Goal: Find specific page/section: Find specific page/section

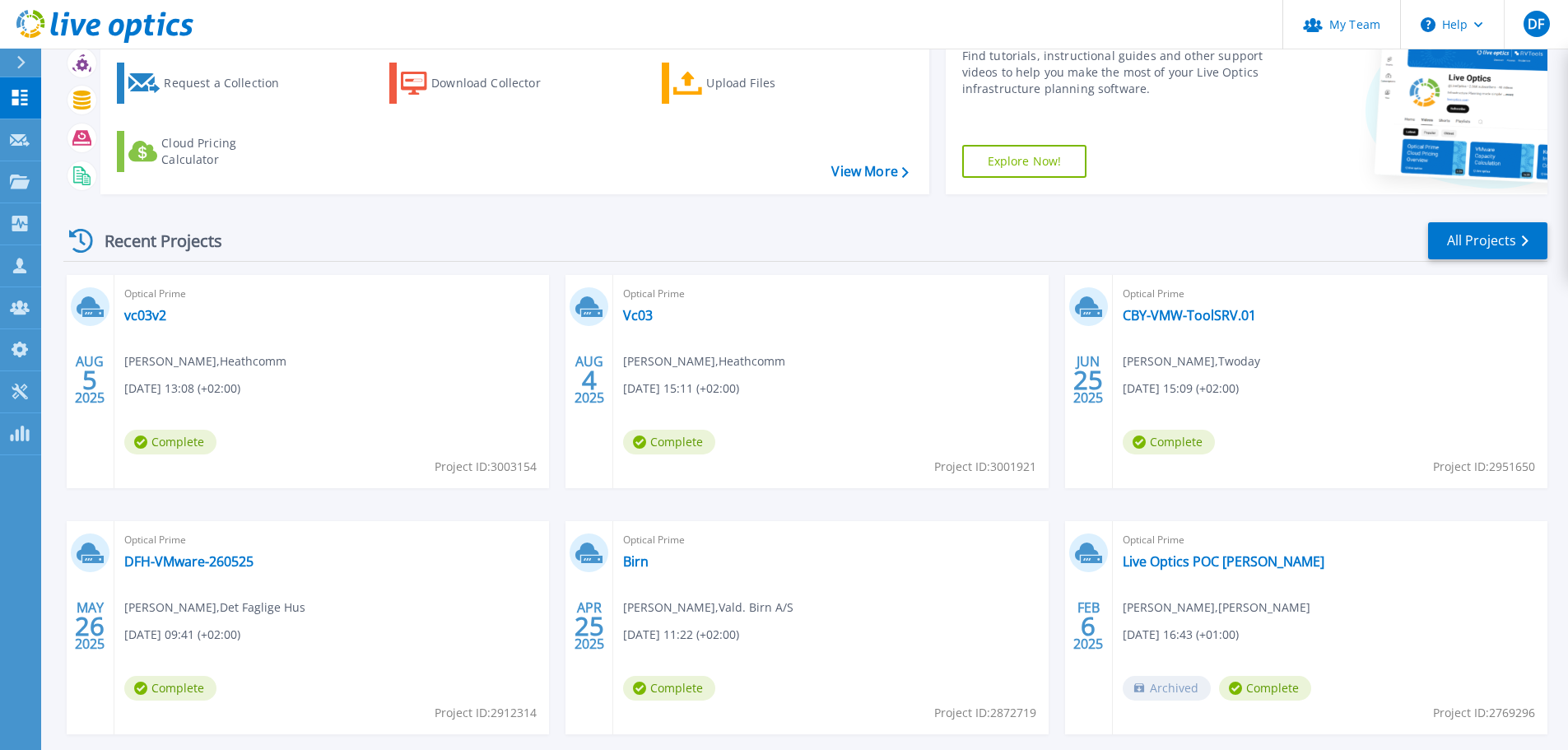
scroll to position [162, 0]
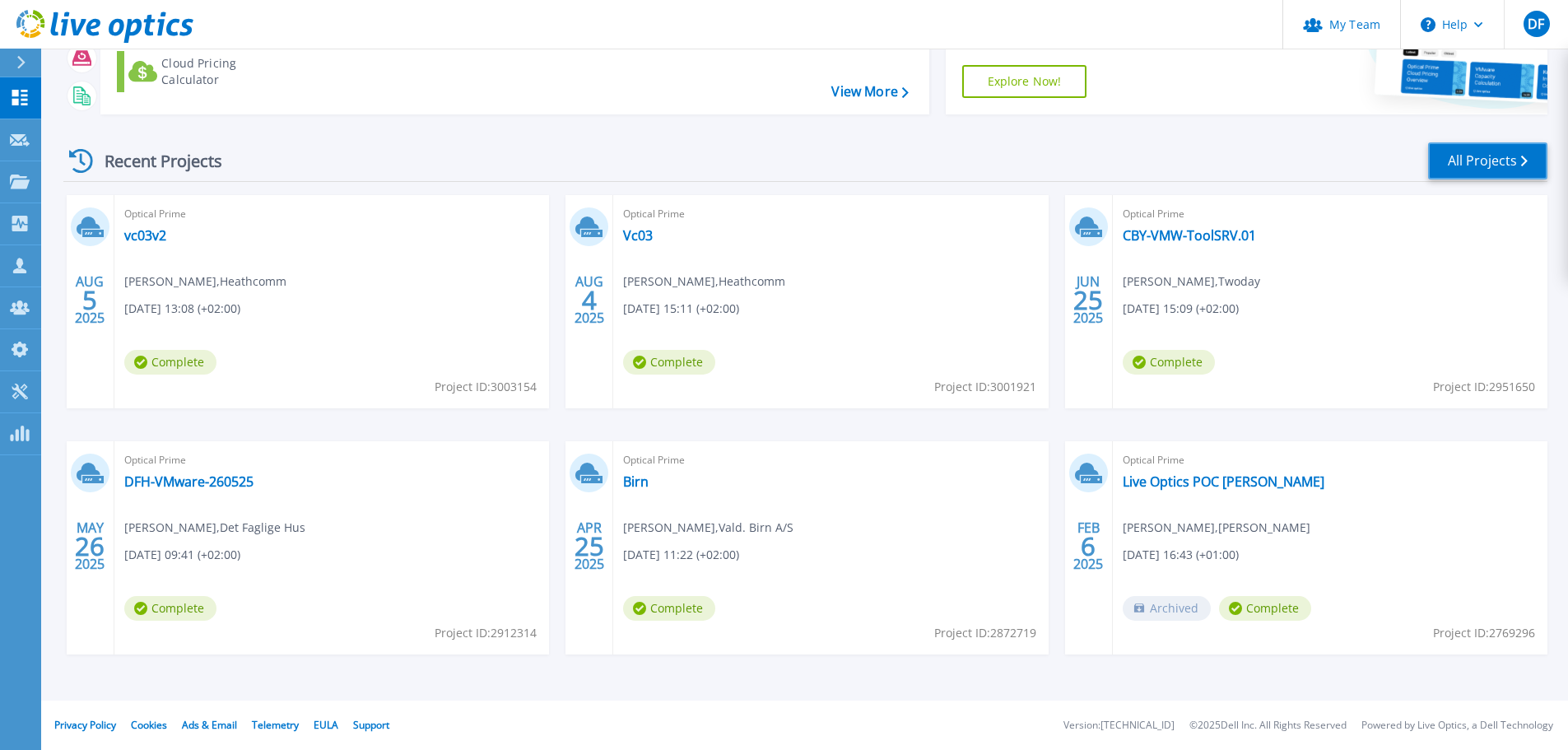
click at [1487, 167] on link "All Projects" at bounding box center [1488, 161] width 119 height 37
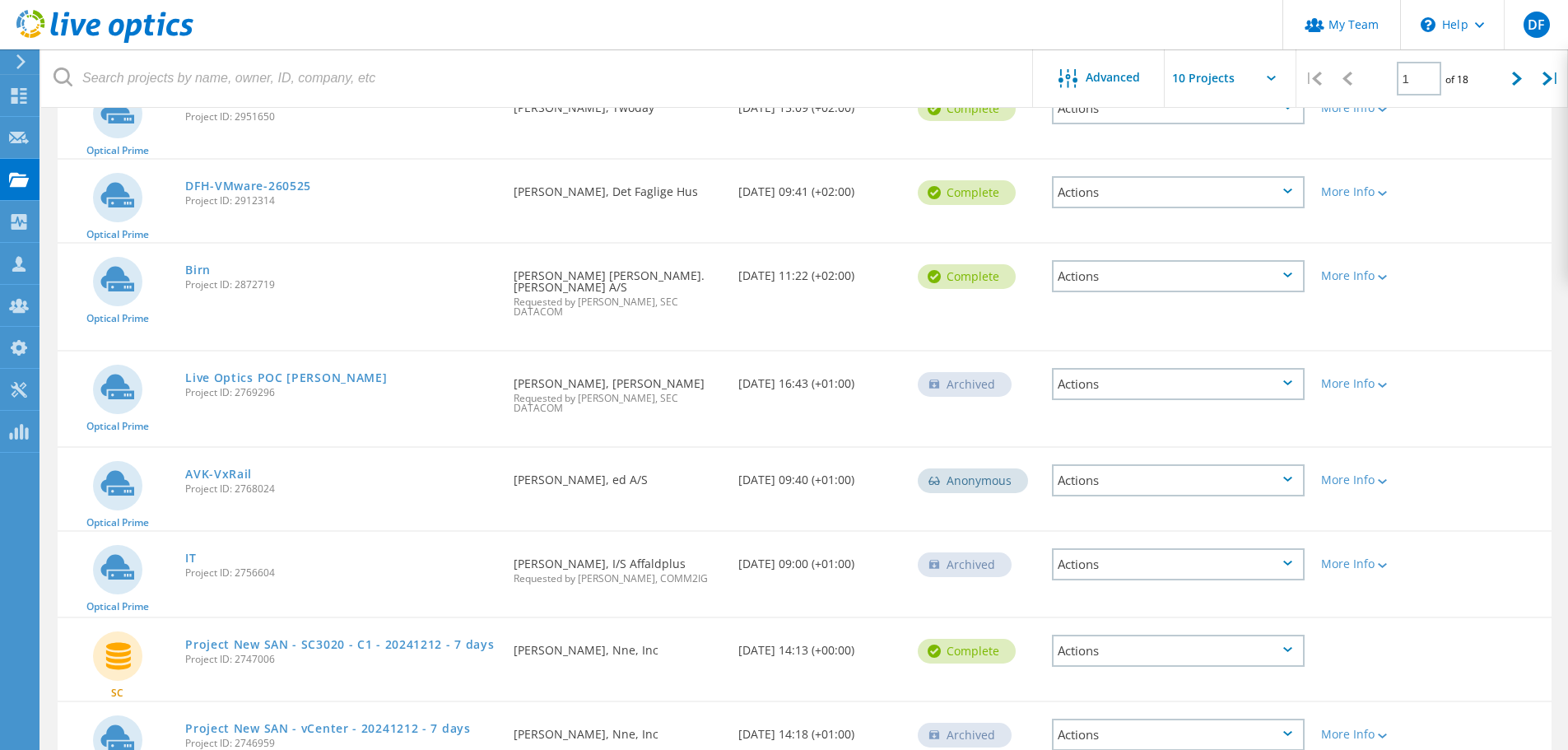
scroll to position [398, 0]
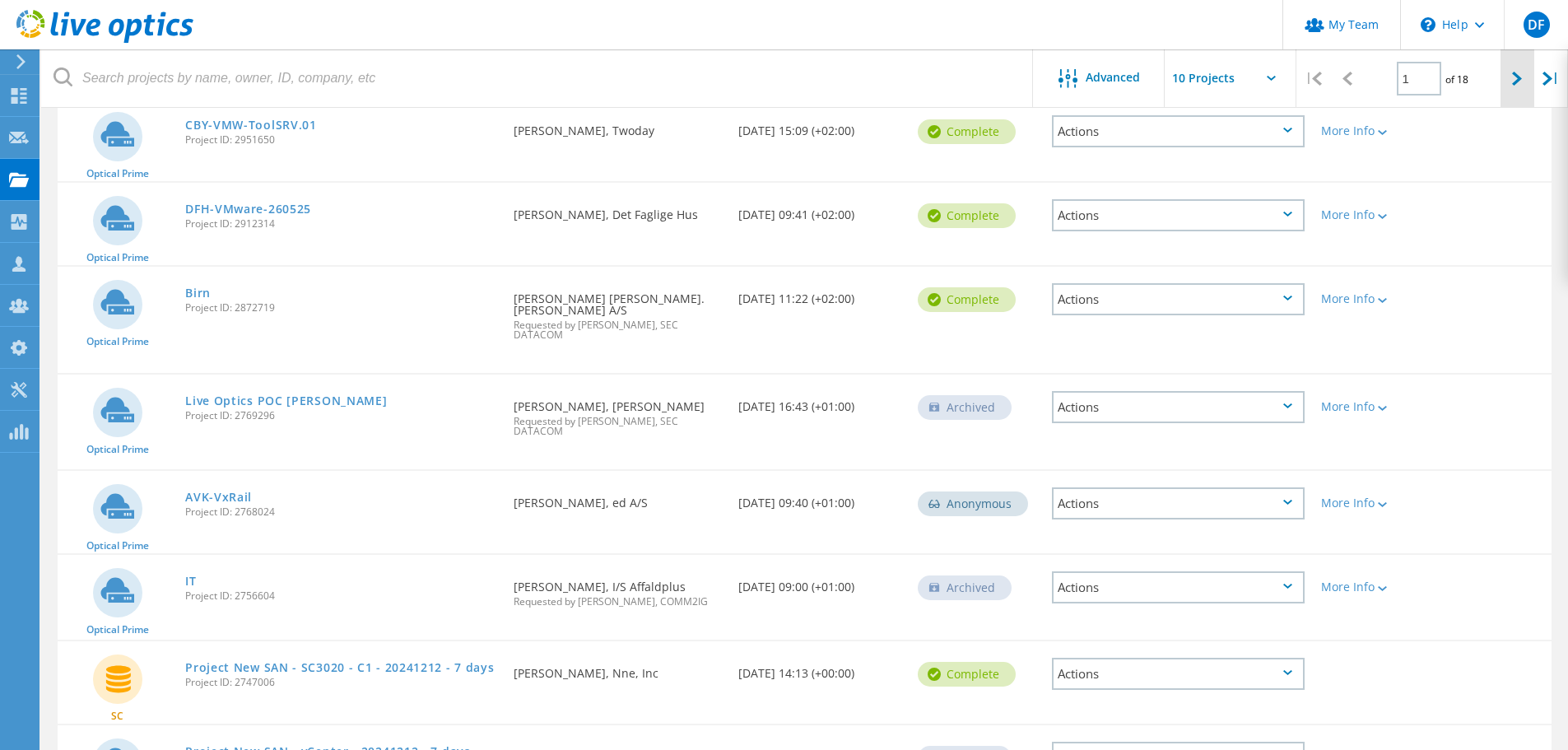
click at [1511, 85] on div at bounding box center [1517, 78] width 34 height 58
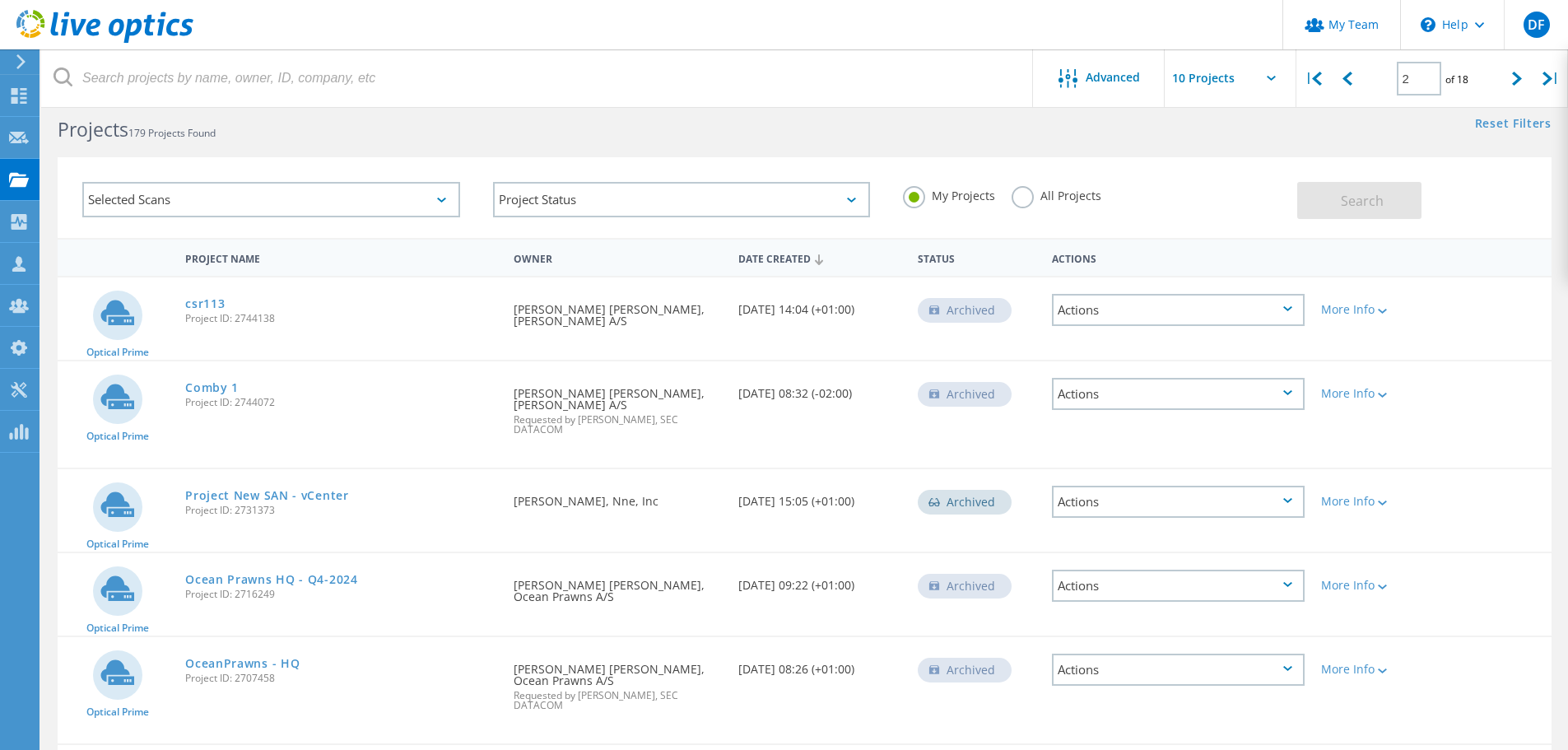
scroll to position [0, 0]
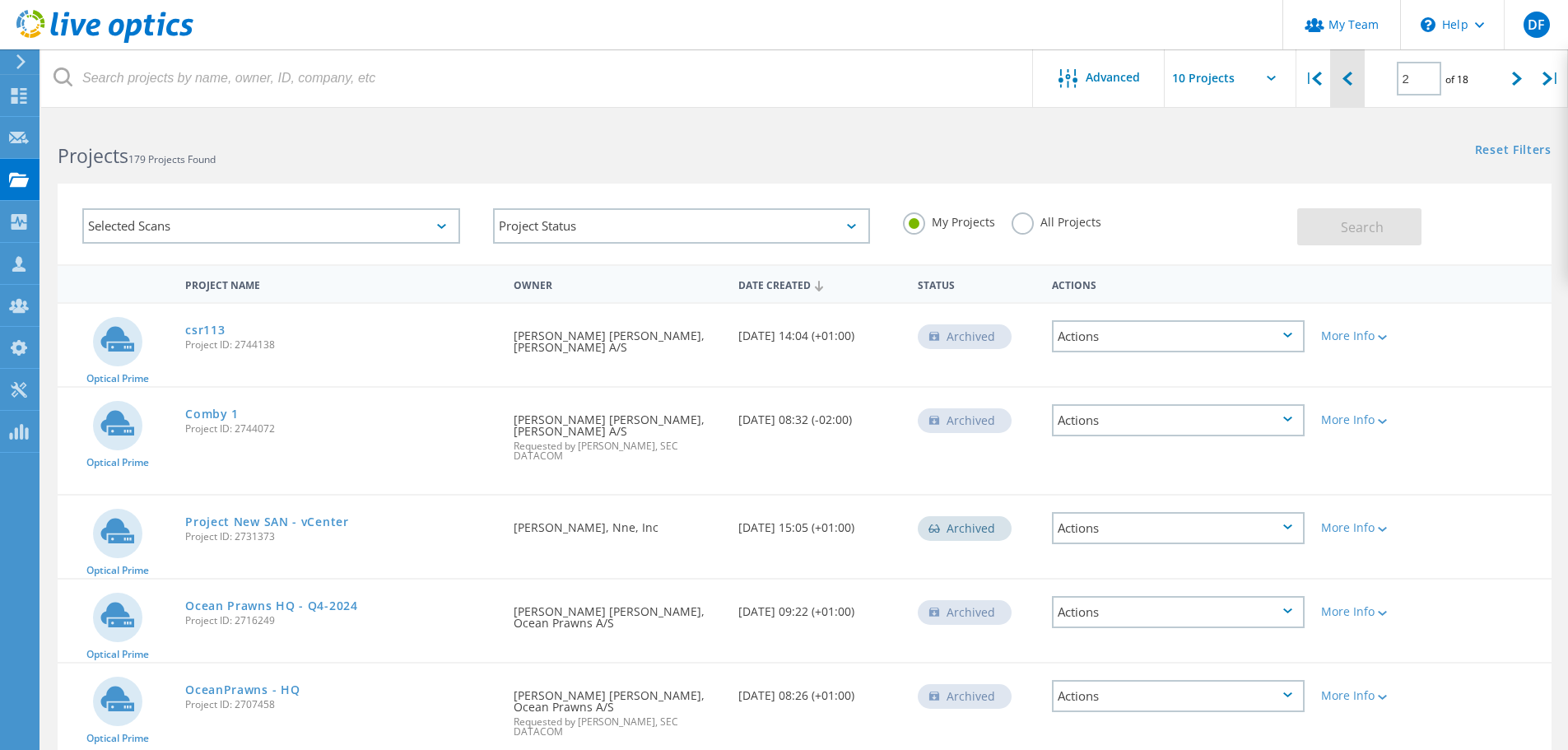
click at [1344, 75] on icon at bounding box center [1347, 78] width 10 height 14
type input "1"
